Goal: Task Accomplishment & Management: Use online tool/utility

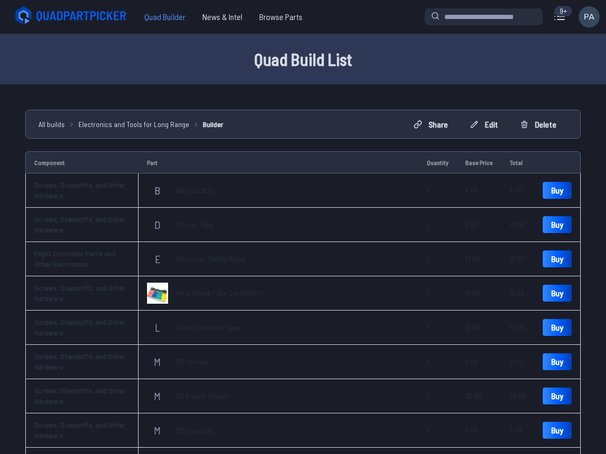
click at [163, 19] on span "Quad Builder" at bounding box center [165, 16] width 58 height 21
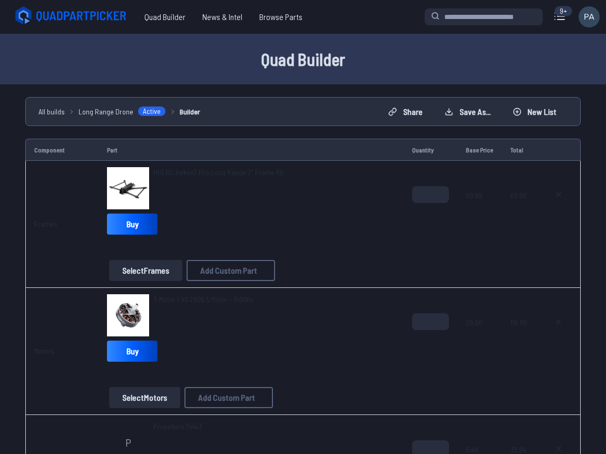
click at [59, 112] on span "All builds" at bounding box center [51, 111] width 26 height 11
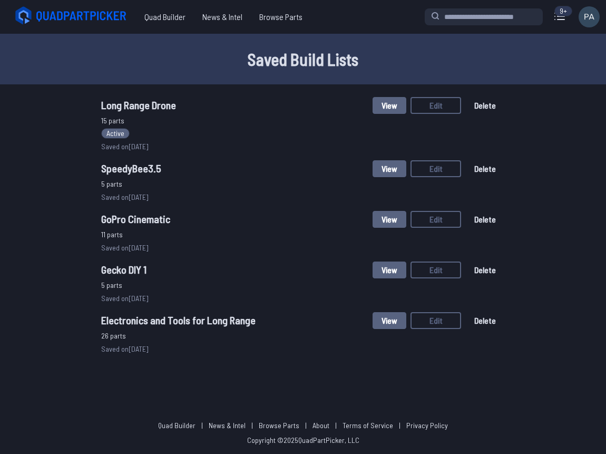
click at [168, 33] on div "Quad Builder News & Intel Browse Quad Builder News & Intel Browse Parts 9+ Curr…" at bounding box center [303, 17] width 606 height 34
click at [168, 26] on span "Quad Builder" at bounding box center [165, 16] width 58 height 21
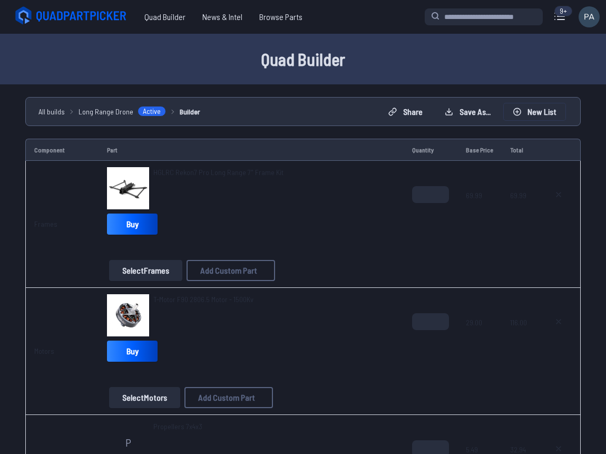
click at [522, 112] on button "New List" at bounding box center [535, 111] width 62 height 17
click at [387, 280] on button "Start new build" at bounding box center [384, 272] width 62 height 15
type textarea "**********"
